Goal: Information Seeking & Learning: Learn about a topic

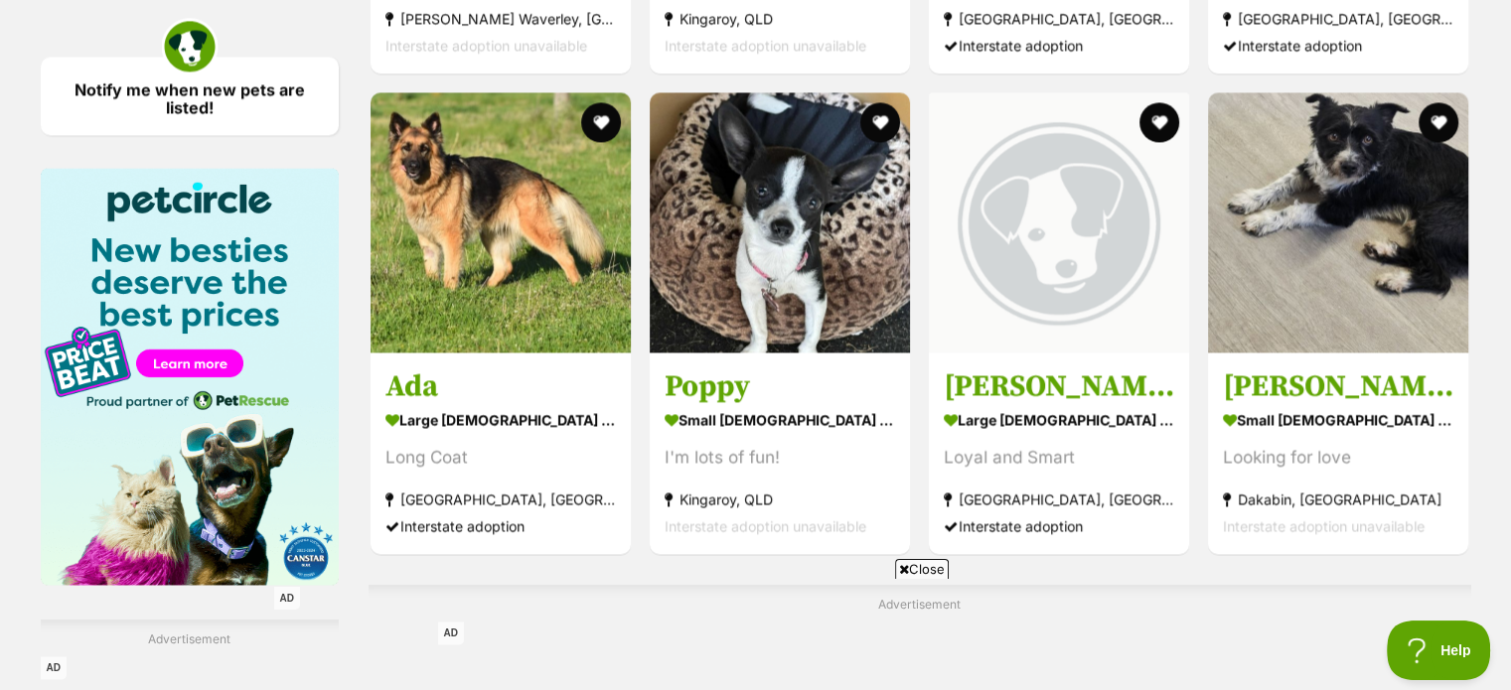
scroll to position [2284, 0]
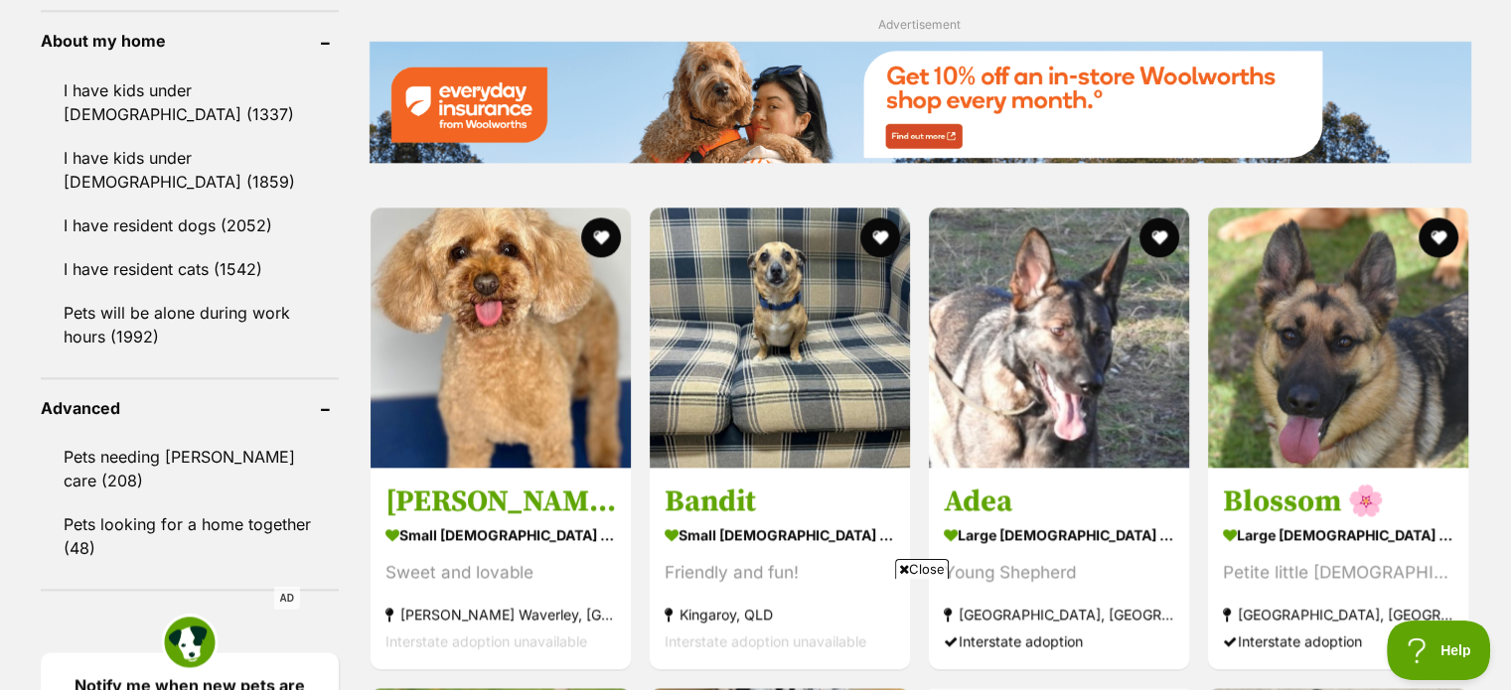
click at [912, 569] on span "Close" at bounding box center [922, 569] width 54 height 20
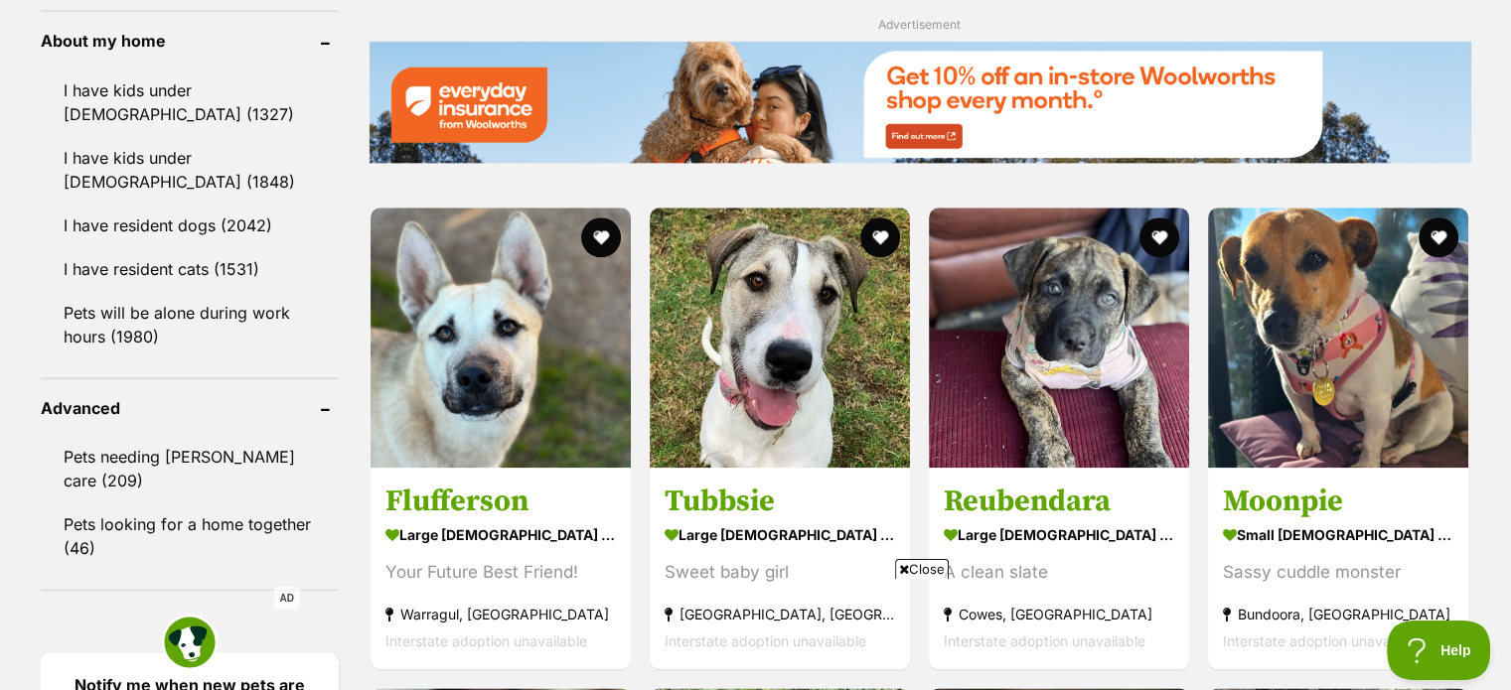
click at [923, 565] on span "Close" at bounding box center [922, 569] width 54 height 20
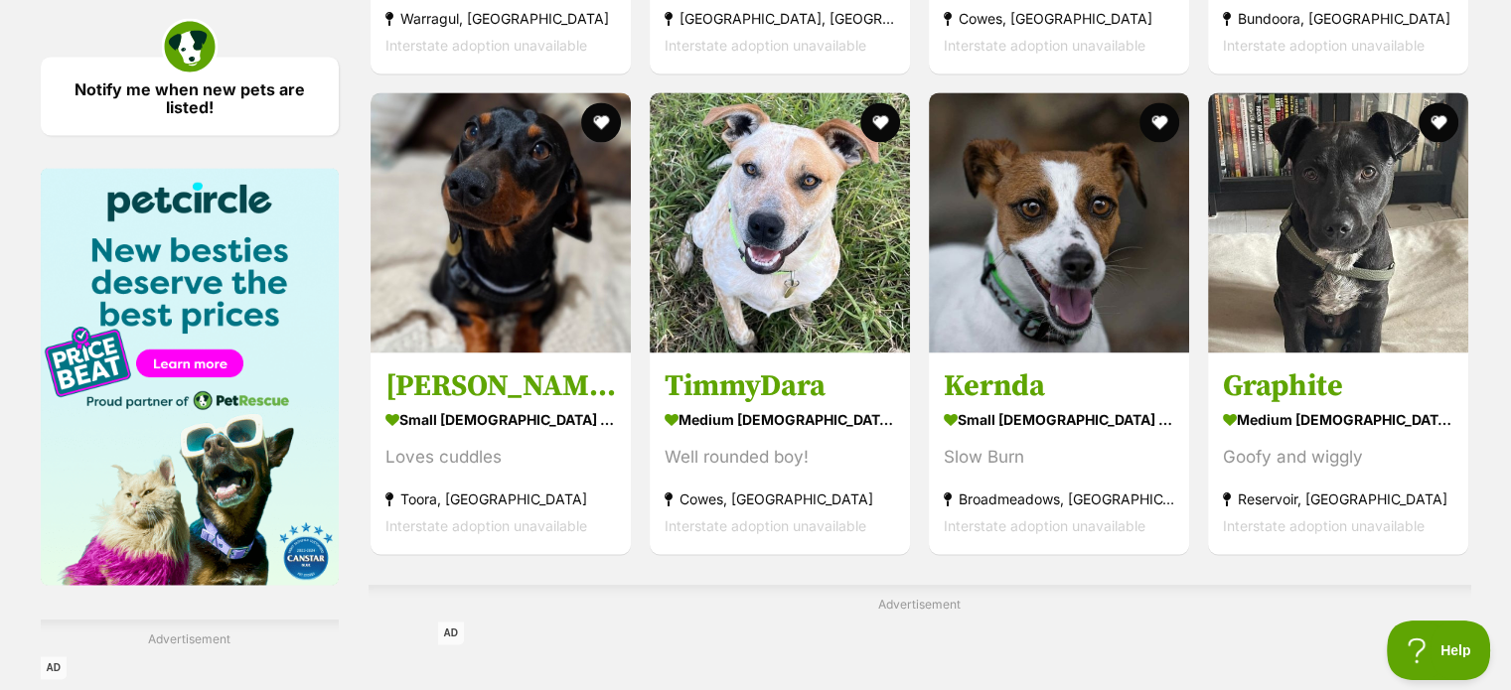
scroll to position [3377, 0]
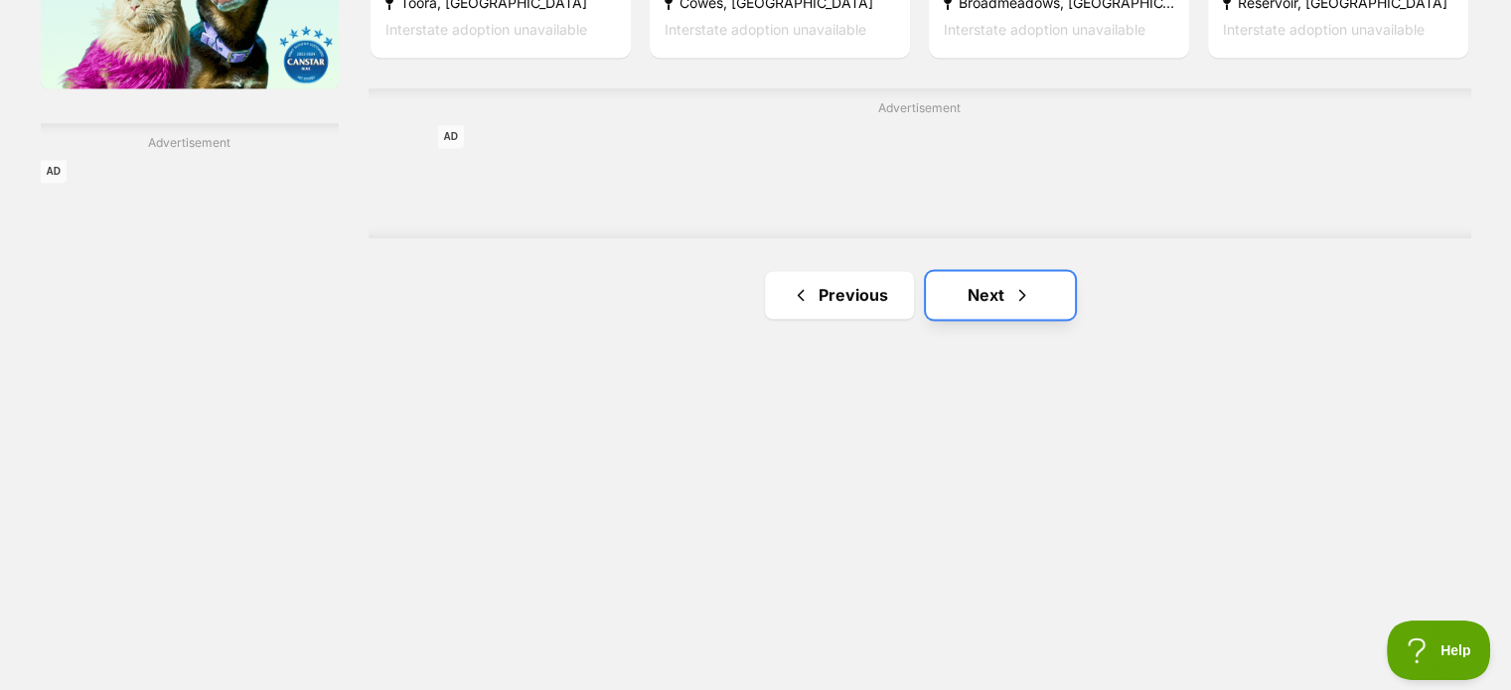
click at [1002, 278] on link "Next" at bounding box center [1000, 295] width 149 height 48
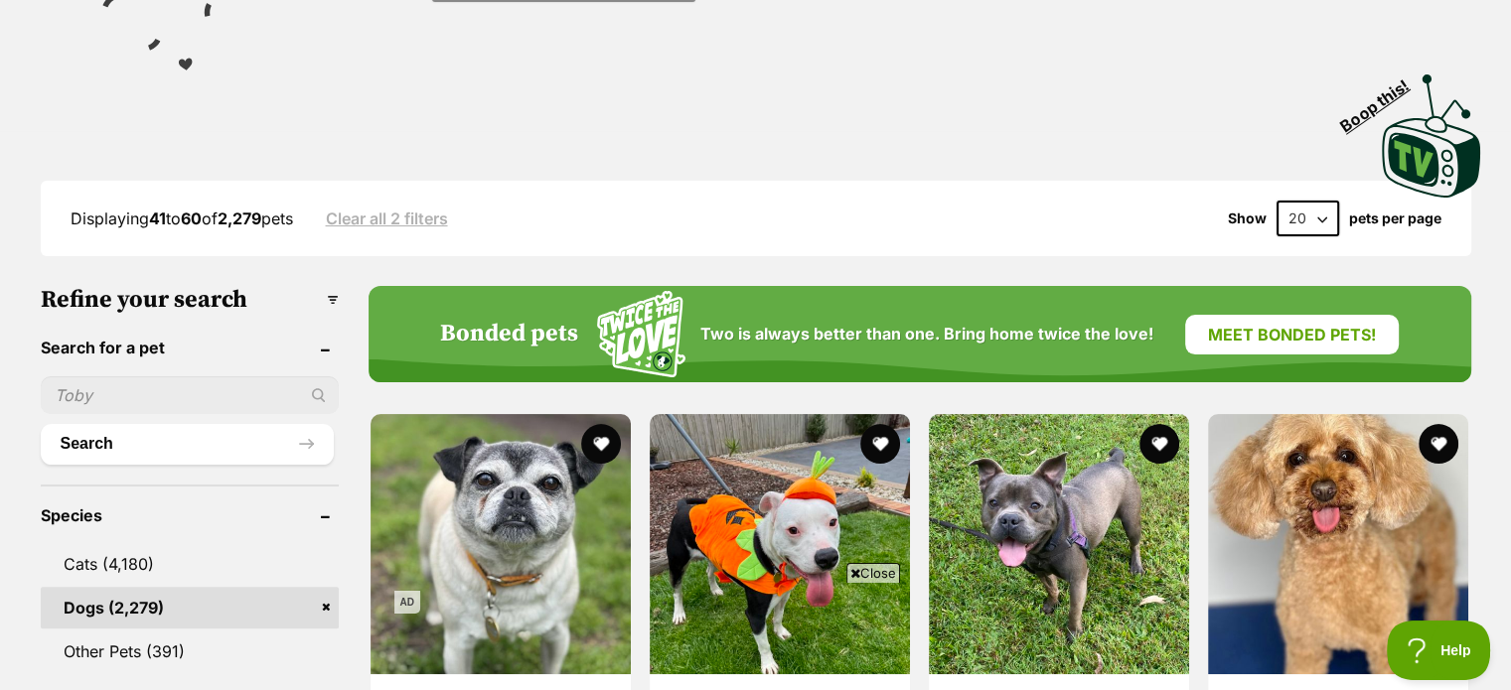
scroll to position [397, 0]
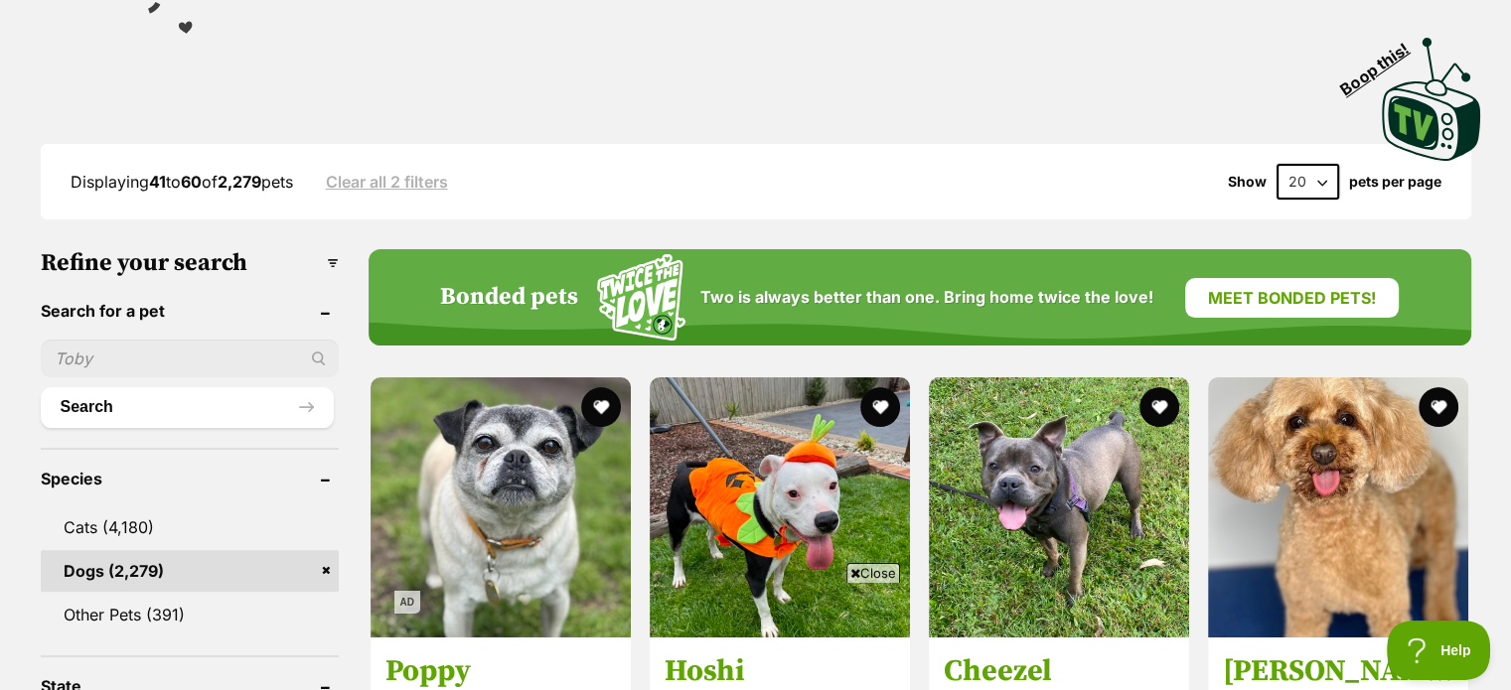
click at [97, 361] on input "text" at bounding box center [190, 359] width 298 height 38
type input "lori"
click at [41, 387] on button "Search" at bounding box center [187, 407] width 293 height 40
